Goal: Information Seeking & Learning: Learn about a topic

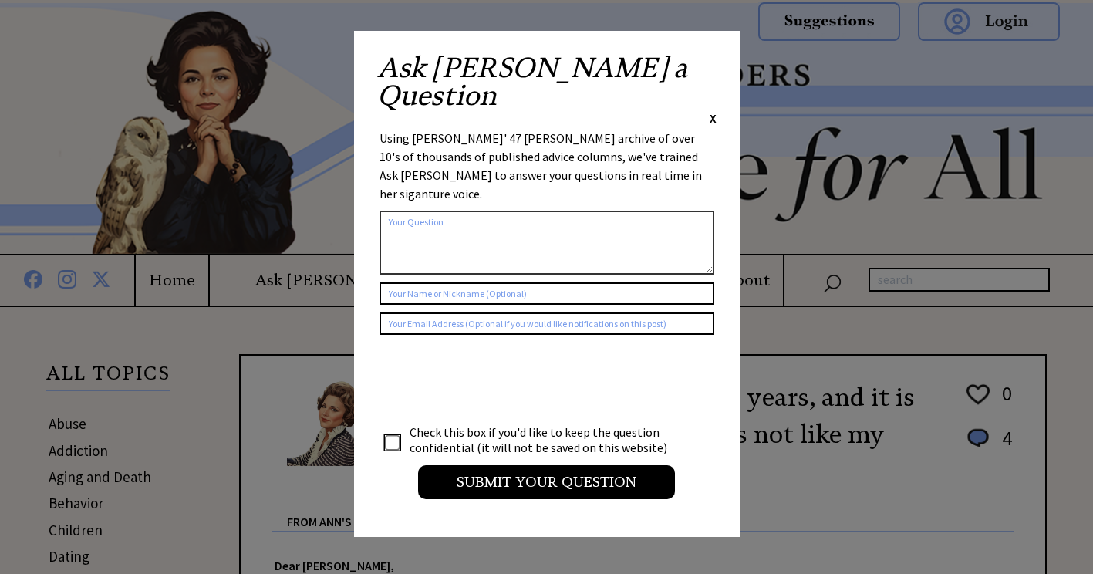
click at [712, 110] on span "X" at bounding box center [712, 117] width 7 height 15
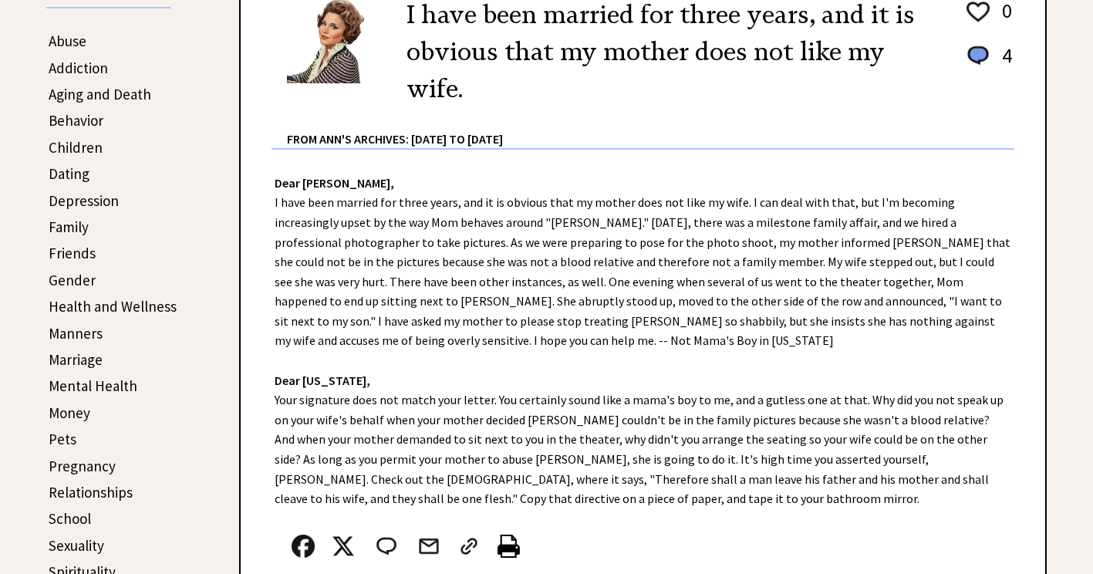
scroll to position [308, 0]
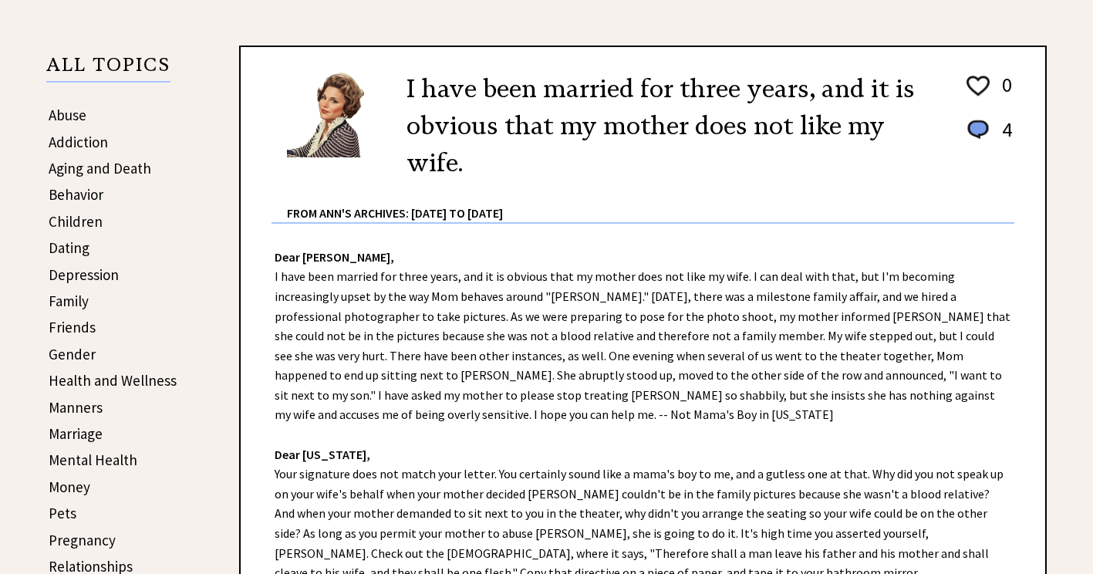
click at [98, 166] on link "Aging and Death" at bounding box center [100, 168] width 103 height 19
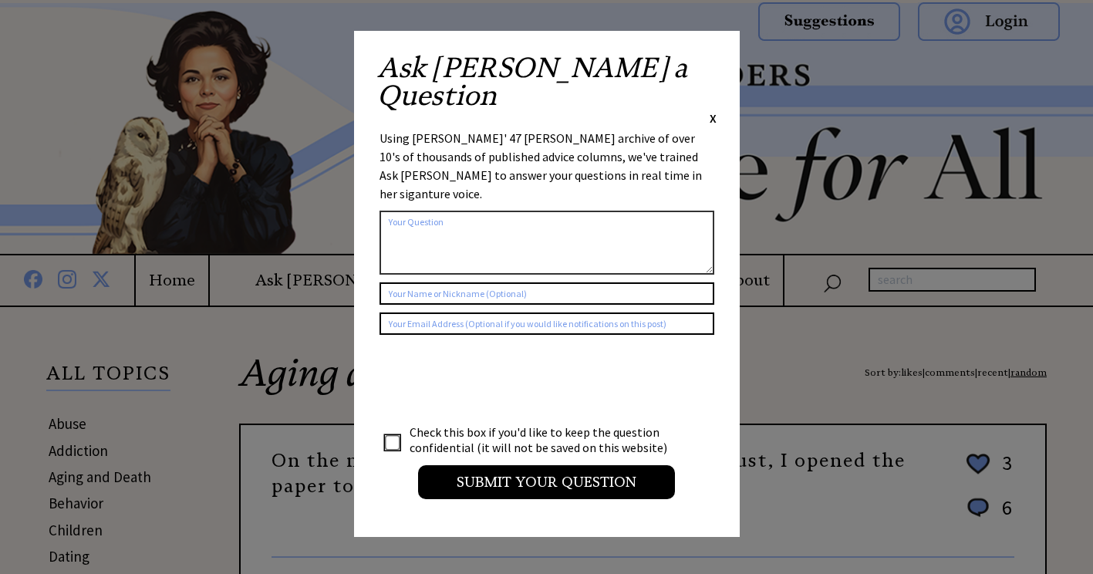
click at [711, 110] on span "X" at bounding box center [712, 117] width 7 height 15
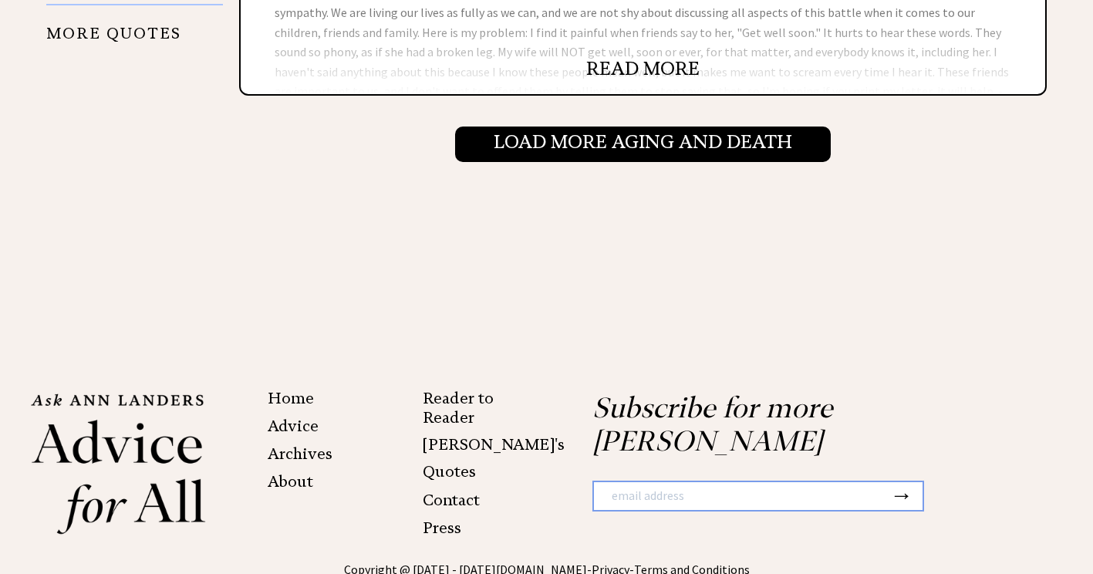
scroll to position [1928, 0]
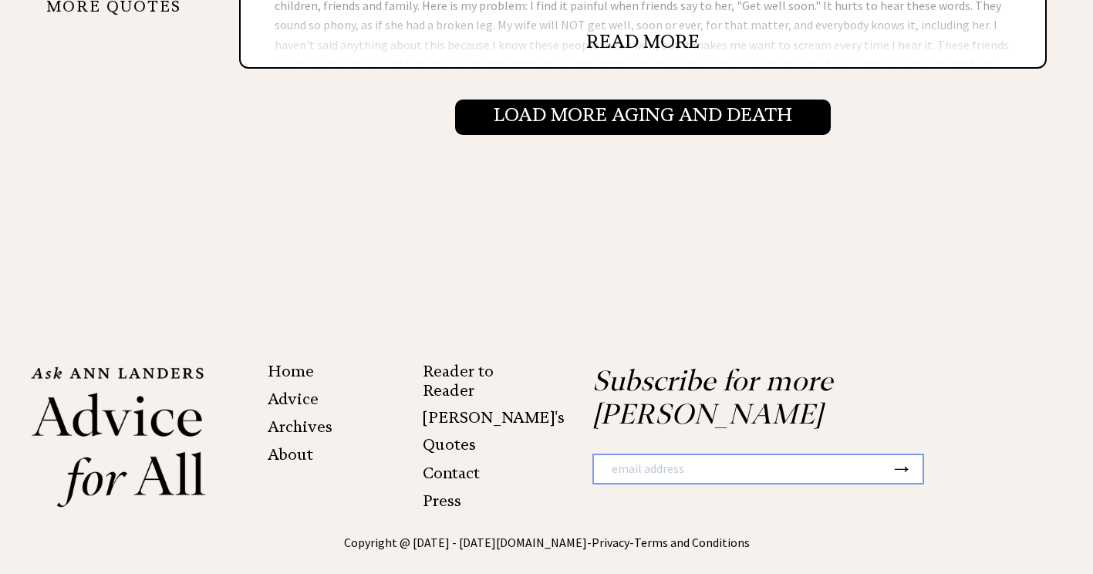
click at [466, 408] on link "[PERSON_NAME]'s Quotes" at bounding box center [494, 430] width 142 height 45
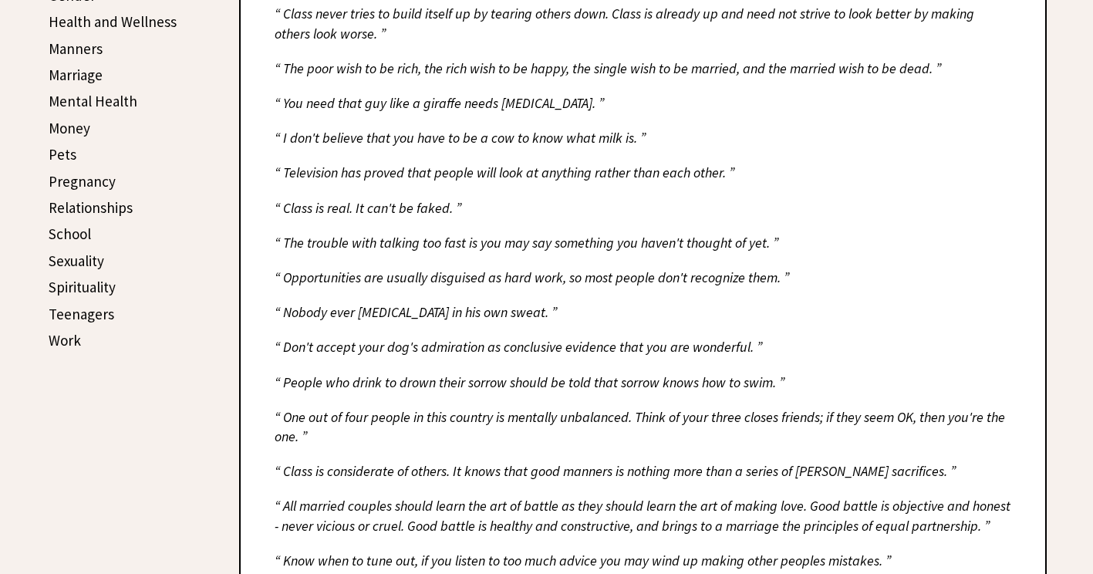
scroll to position [694, 0]
